Goal: Find specific page/section: Find specific page/section

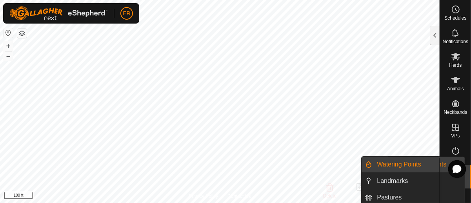
scroll to position [2, 0]
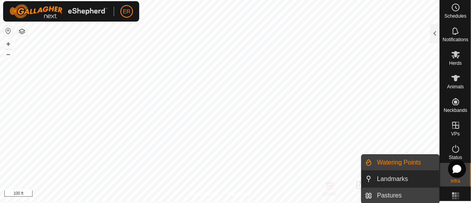
click at [386, 195] on link "Pastures" at bounding box center [406, 196] width 67 height 16
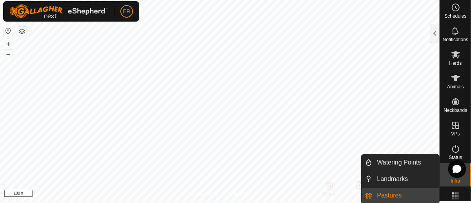
click at [386, 195] on link "Pastures" at bounding box center [406, 196] width 67 height 16
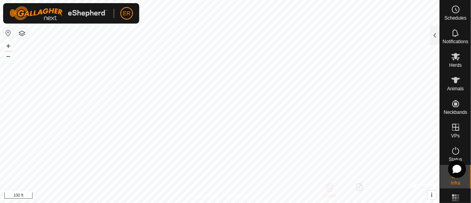
click at [449, 175] on div at bounding box center [458, 169] width 18 height 18
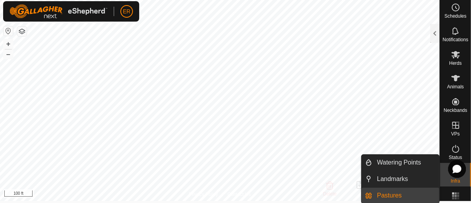
click at [453, 183] on span "Infra" at bounding box center [455, 181] width 9 height 5
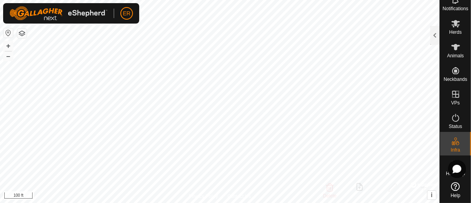
scroll to position [38, 0]
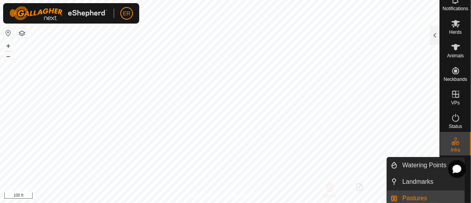
click at [453, 140] on icon at bounding box center [455, 141] width 9 height 9
click at [456, 141] on icon at bounding box center [458, 143] width 4 height 4
click at [452, 141] on es-infrastructure-svg-icon at bounding box center [456, 141] width 14 height 13
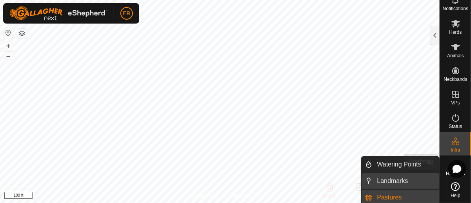
scroll to position [2, 0]
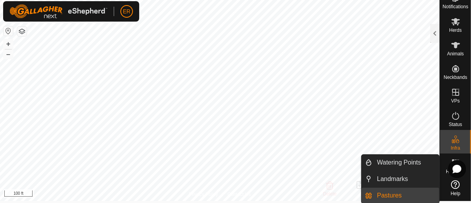
click at [391, 196] on link "Pastures" at bounding box center [406, 196] width 67 height 16
click at [420, 193] on link "Pastures" at bounding box center [406, 196] width 67 height 16
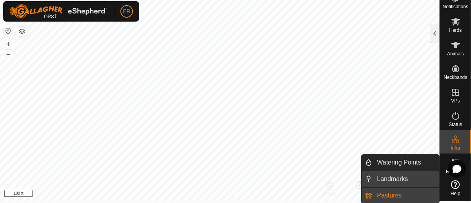
scroll to position [0, 0]
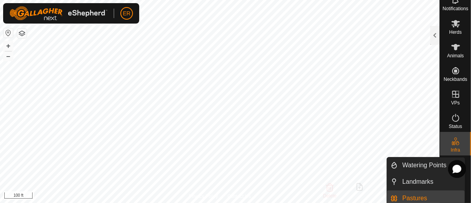
click at [452, 141] on icon at bounding box center [454, 143] width 4 height 4
click at [455, 148] on span "Infra" at bounding box center [455, 150] width 9 height 5
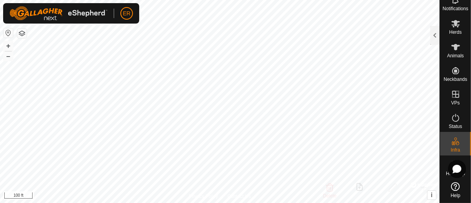
click at [451, 193] on span "Help" at bounding box center [456, 195] width 10 height 5
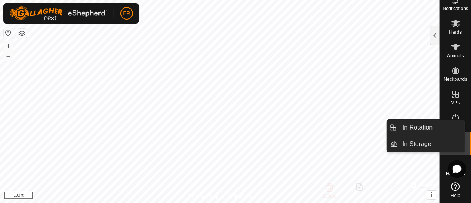
click at [453, 91] on icon at bounding box center [456, 94] width 7 height 7
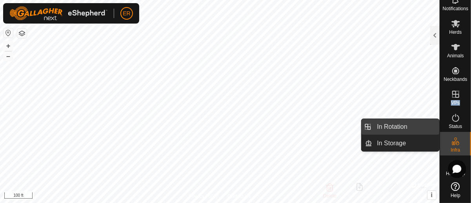
click at [414, 129] on link "In Rotation" at bounding box center [406, 127] width 67 height 16
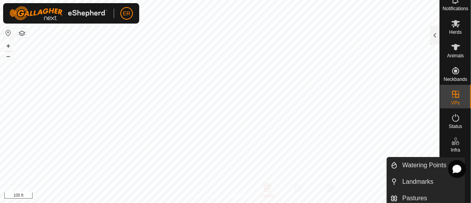
click at [453, 137] on icon at bounding box center [455, 141] width 9 height 9
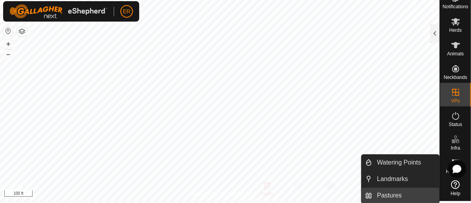
click at [398, 196] on link "Pastures" at bounding box center [406, 196] width 67 height 16
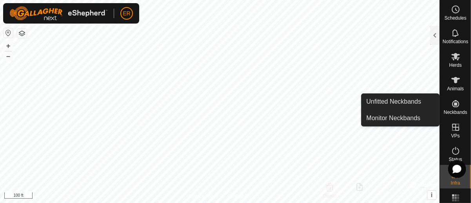
click at [453, 104] on icon at bounding box center [456, 103] width 7 height 7
click at [402, 102] on link "Unfitted Neckbands" at bounding box center [401, 102] width 78 height 16
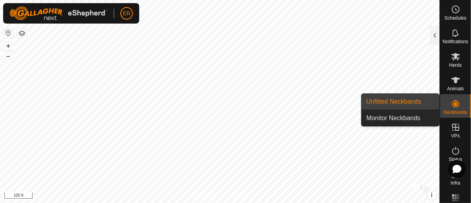
click at [402, 102] on link "Unfitted Neckbands" at bounding box center [401, 102] width 78 height 16
click at [453, 105] on icon at bounding box center [456, 103] width 7 height 7
click at [453, 104] on icon at bounding box center [456, 103] width 7 height 7
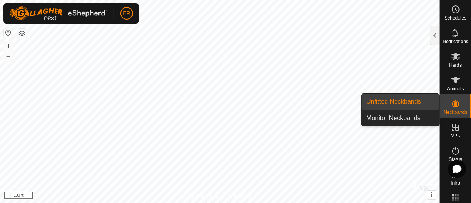
click at [408, 100] on link "Unfitted Neckbands" at bounding box center [401, 102] width 78 height 16
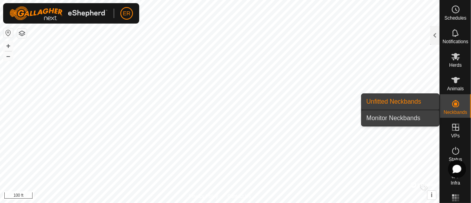
click at [405, 117] on link "Monitor Neckbands" at bounding box center [401, 118] width 78 height 16
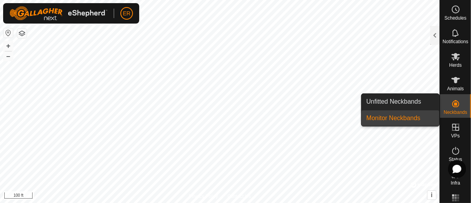
click at [405, 117] on link "Monitor Neckbands" at bounding box center [401, 118] width 78 height 16
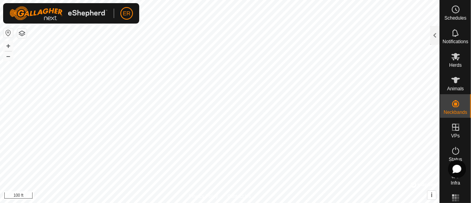
click at [25, 34] on button "button" at bounding box center [21, 33] width 9 height 9
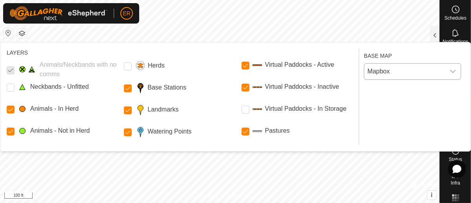
click at [453, 73] on icon "dropdown trigger" at bounding box center [453, 71] width 6 height 6
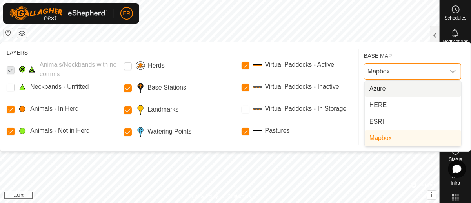
click at [453, 73] on icon "dropdown trigger" at bounding box center [453, 71] width 6 height 6
